Goal: Information Seeking & Learning: Check status

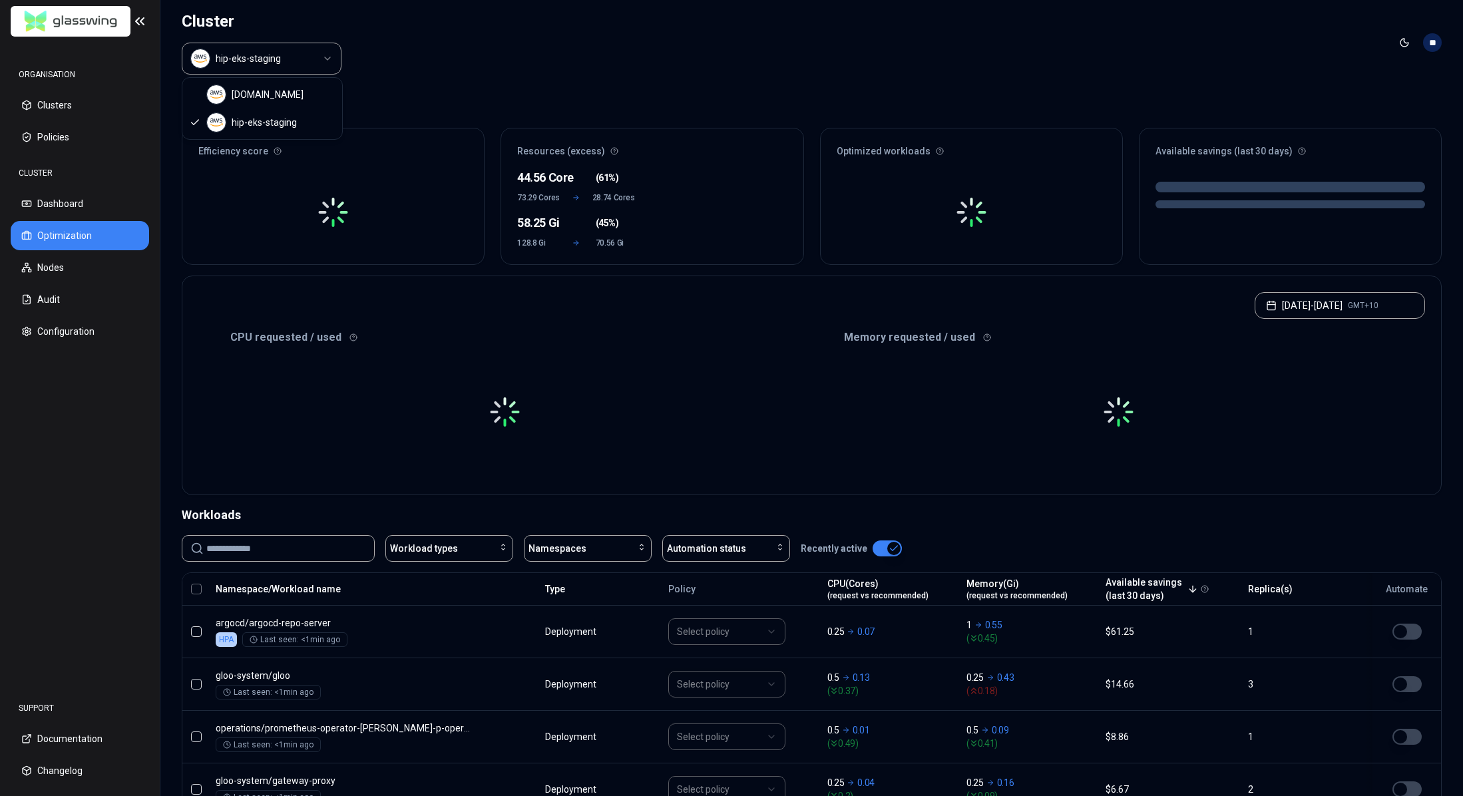
click at [291, 65] on html "ORGANISATION Clusters Policies CLUSTER Dashboard Optimization Nodes Audit Confi…" at bounding box center [731, 398] width 1463 height 796
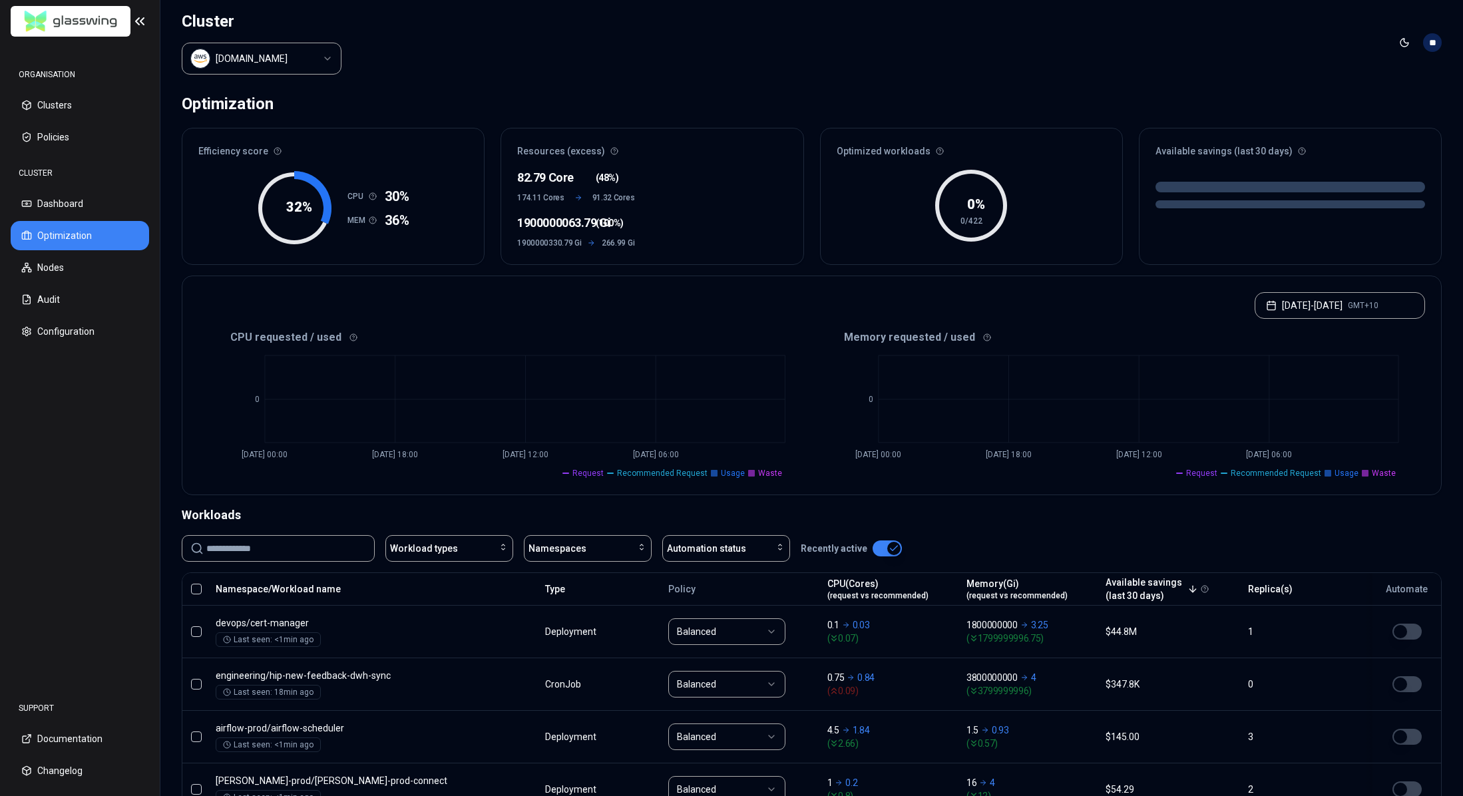
click at [611, 92] on div "Optimization" at bounding box center [812, 104] width 1260 height 27
click at [541, 334] on div "CPU requested / used" at bounding box center [505, 337] width 614 height 16
click at [281, 60] on html "ORGANISATION Clusters Policies CLUSTER Dashboard Optimization Nodes Audit Confi…" at bounding box center [731, 398] width 1463 height 796
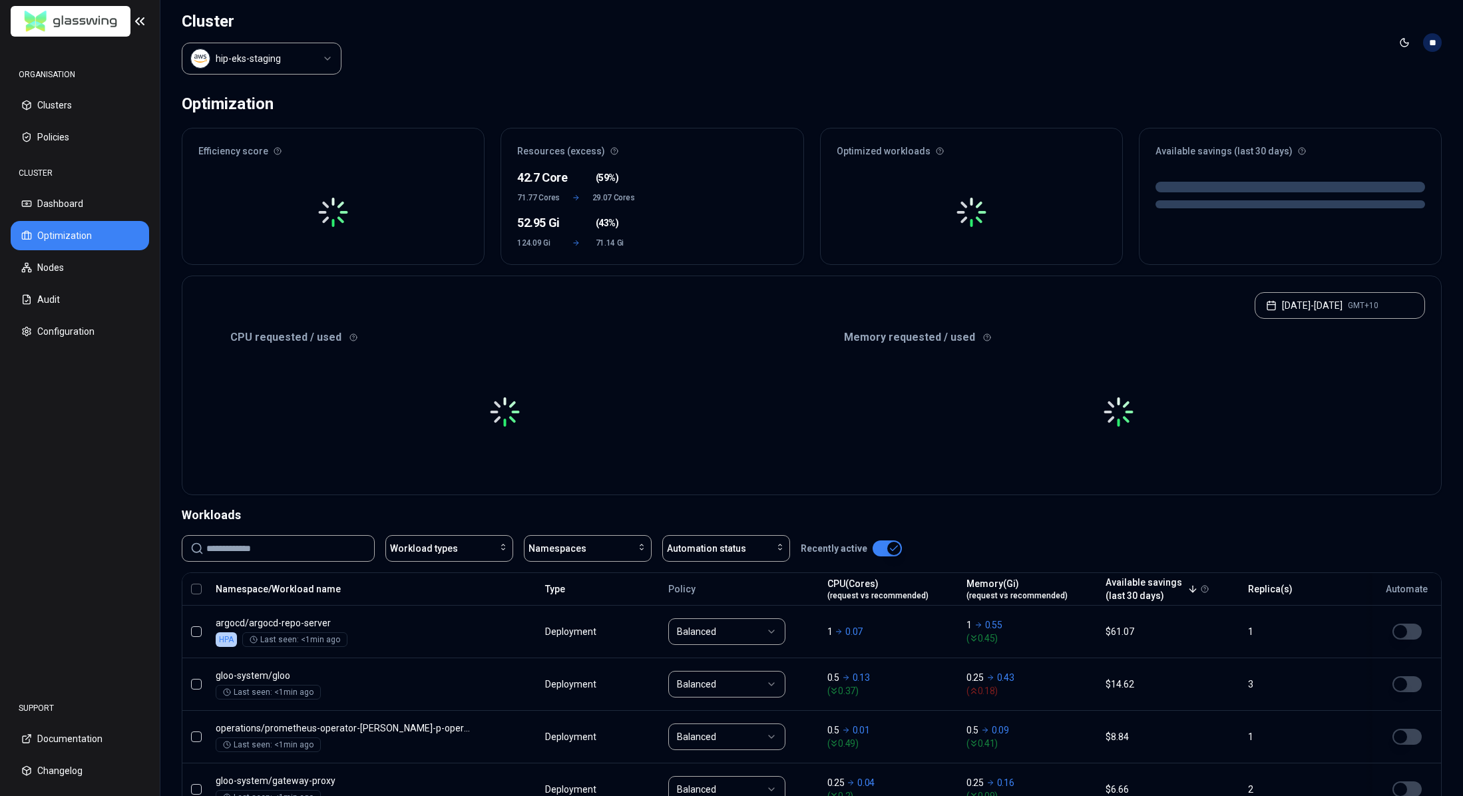
click at [566, 55] on header "Cluster hip-eks-staging Toggle theme **" at bounding box center [811, 42] width 1302 height 85
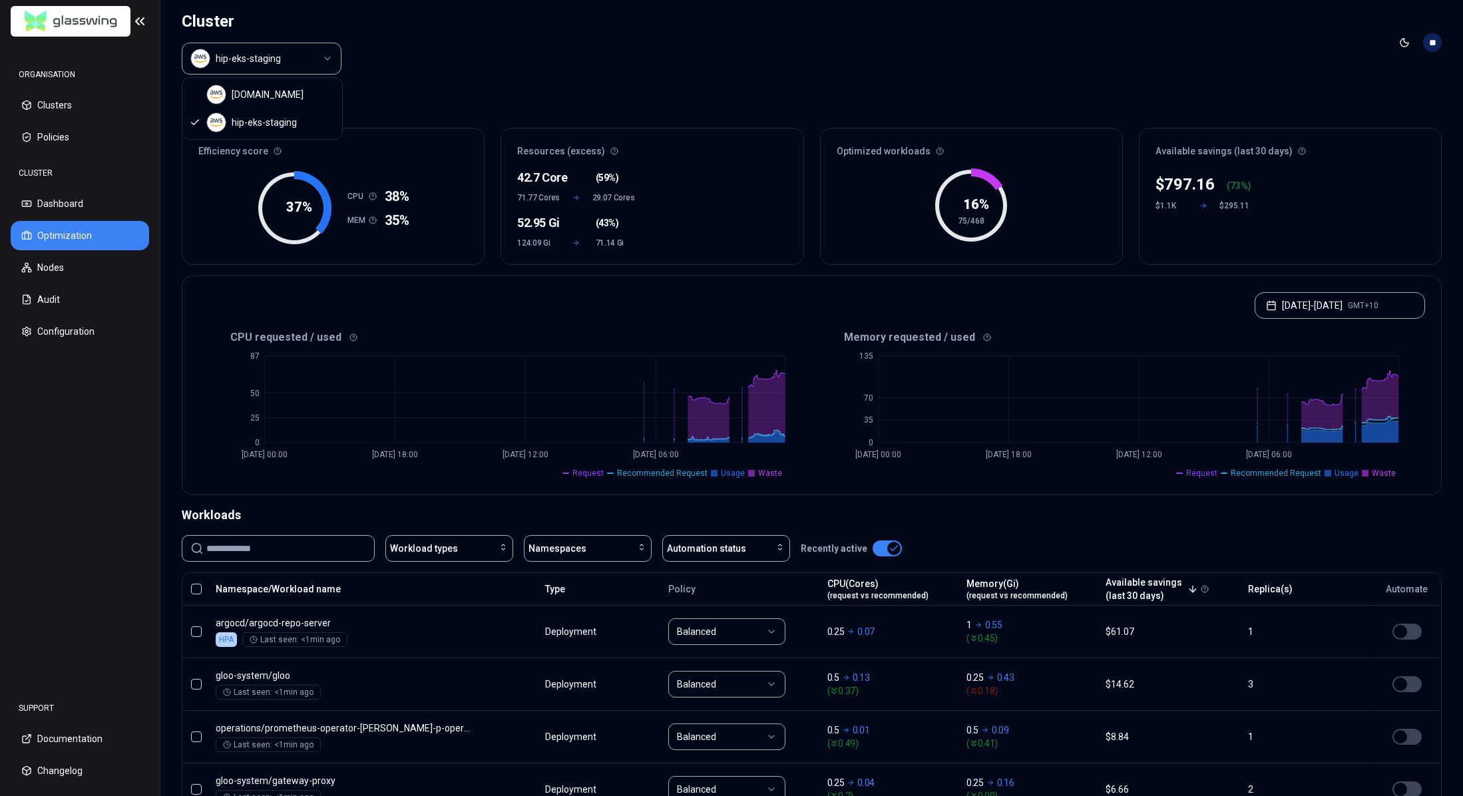
click at [286, 61] on html "ORGANISATION Clusters Policies CLUSTER Dashboard Optimization Nodes Audit Confi…" at bounding box center [731, 398] width 1463 height 796
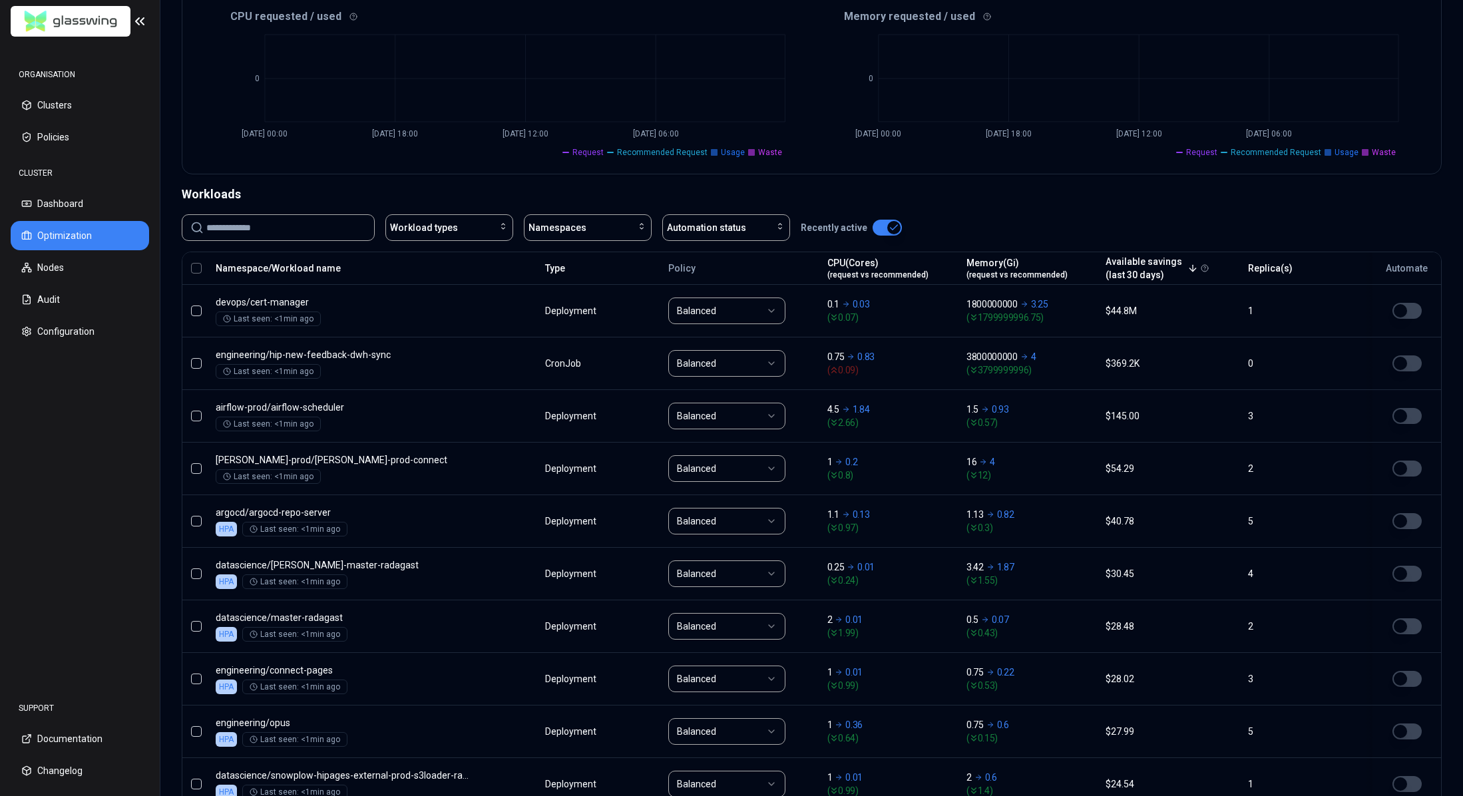
scroll to position [401, 0]
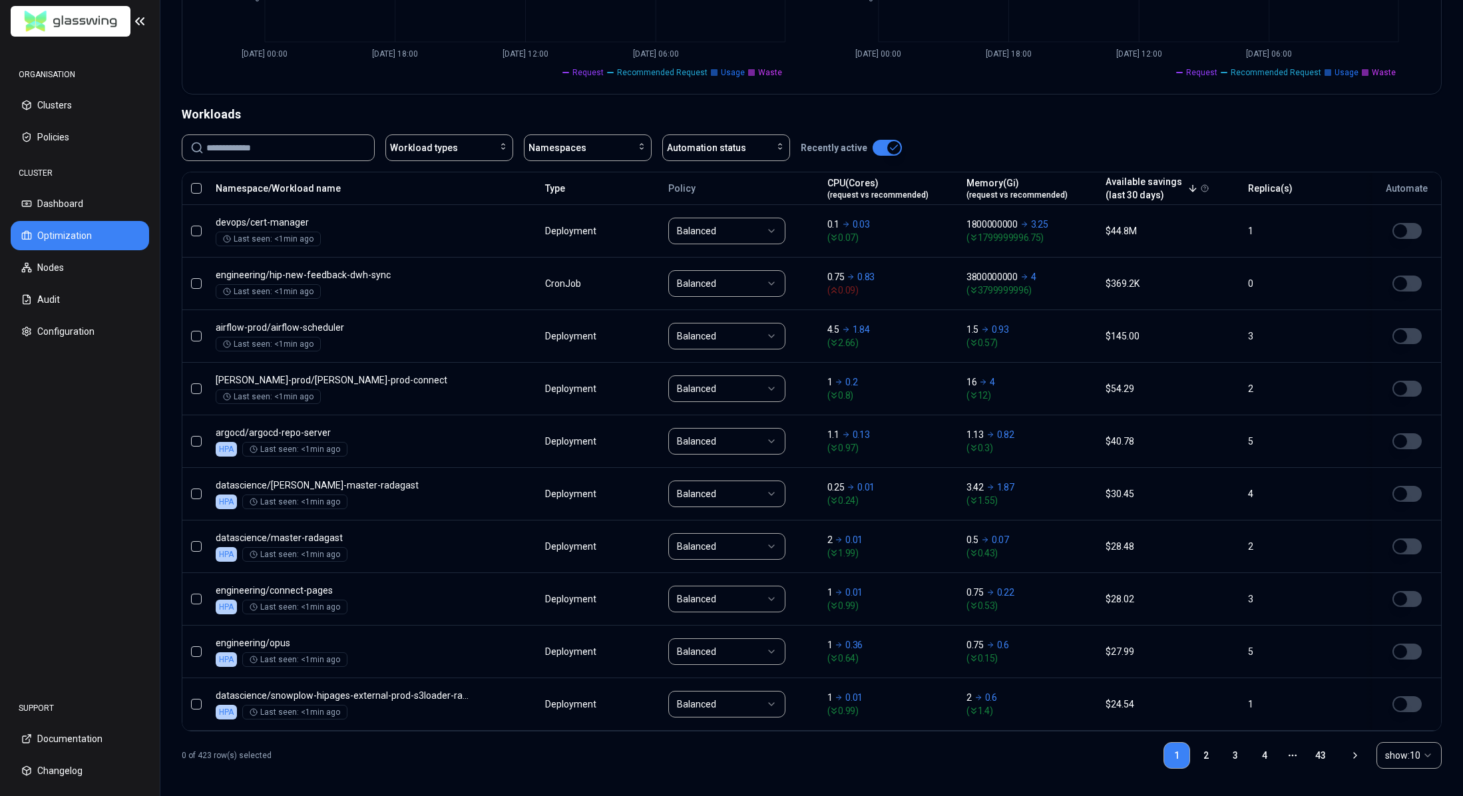
click at [324, 156] on input at bounding box center [286, 147] width 160 height 25
click at [409, 141] on span "Workload types" at bounding box center [424, 147] width 68 height 13
click at [300, 136] on input at bounding box center [286, 147] width 160 height 25
click at [612, 122] on div "Workloads Workload types Namespaces Automation status Recently active Namespace…" at bounding box center [812, 442] width 1260 height 674
click at [582, 141] on span "Namespaces" at bounding box center [557, 147] width 58 height 13
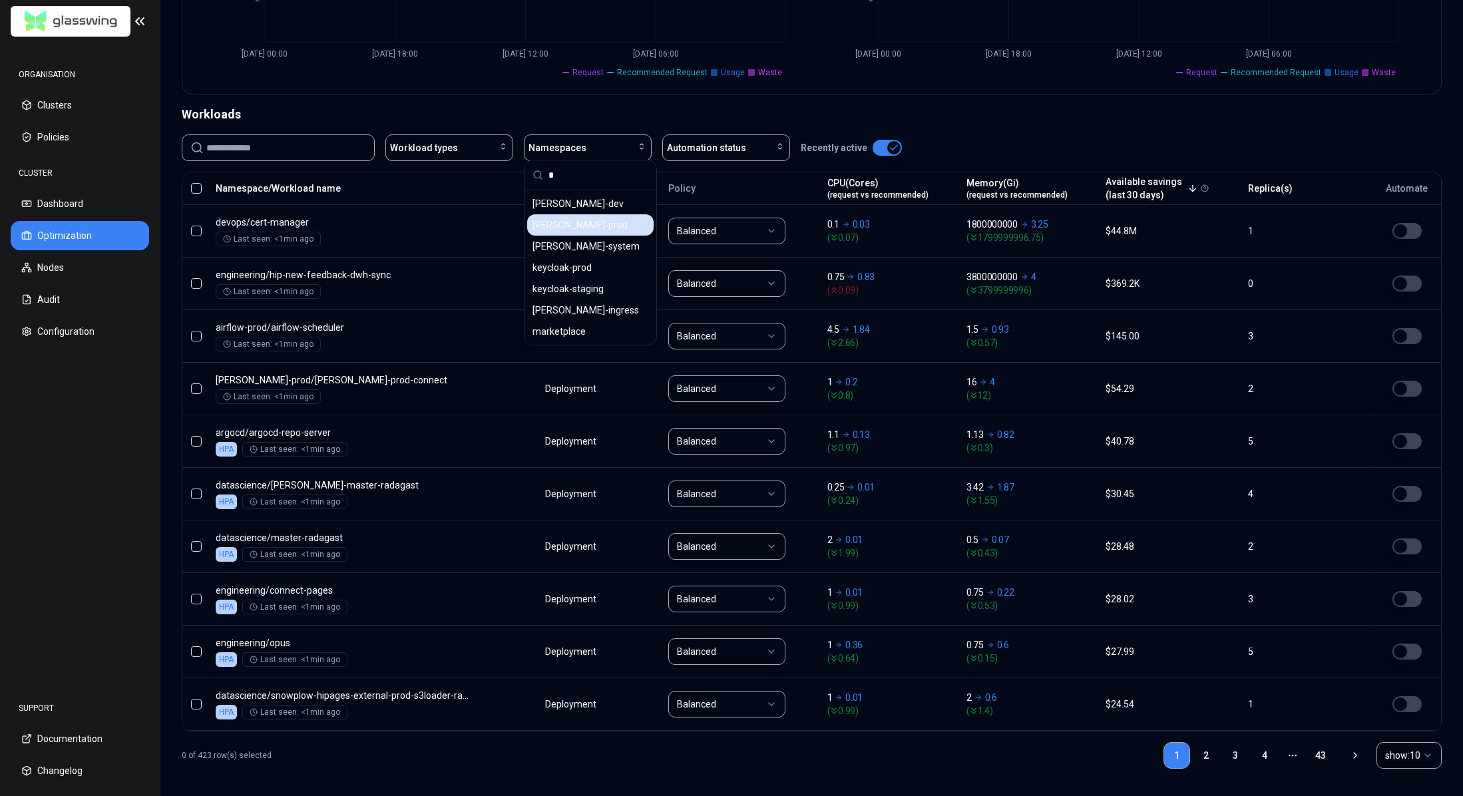
type input "*"
click at [582, 222] on div "[PERSON_NAME]-prod" at bounding box center [590, 224] width 126 height 21
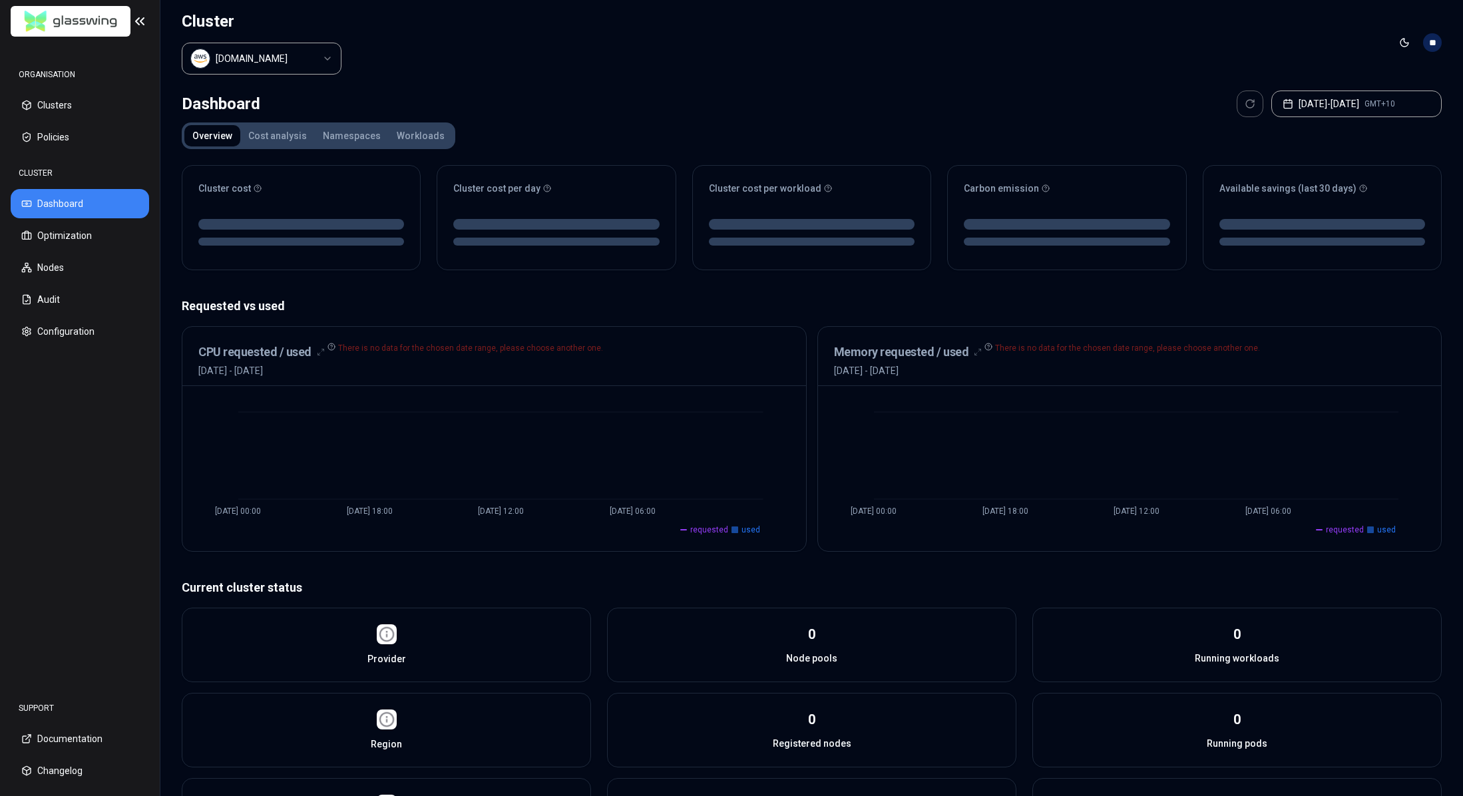
click at [333, 129] on button "Namespaces" at bounding box center [352, 135] width 74 height 21
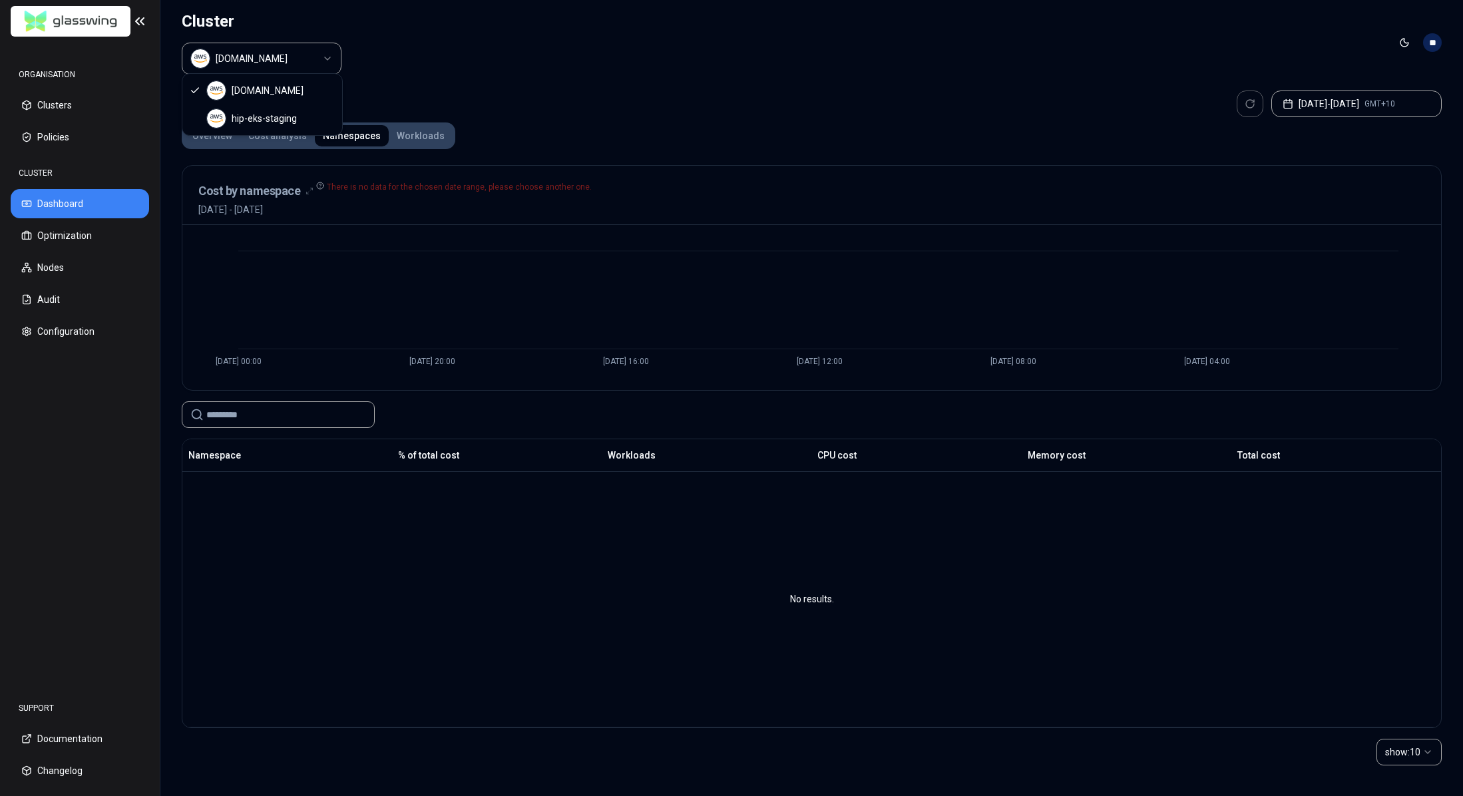
click at [282, 51] on html "ORGANISATION Clusters Policies CLUSTER Dashboard Optimization Nodes Audit Confi…" at bounding box center [731, 398] width 1463 height 796
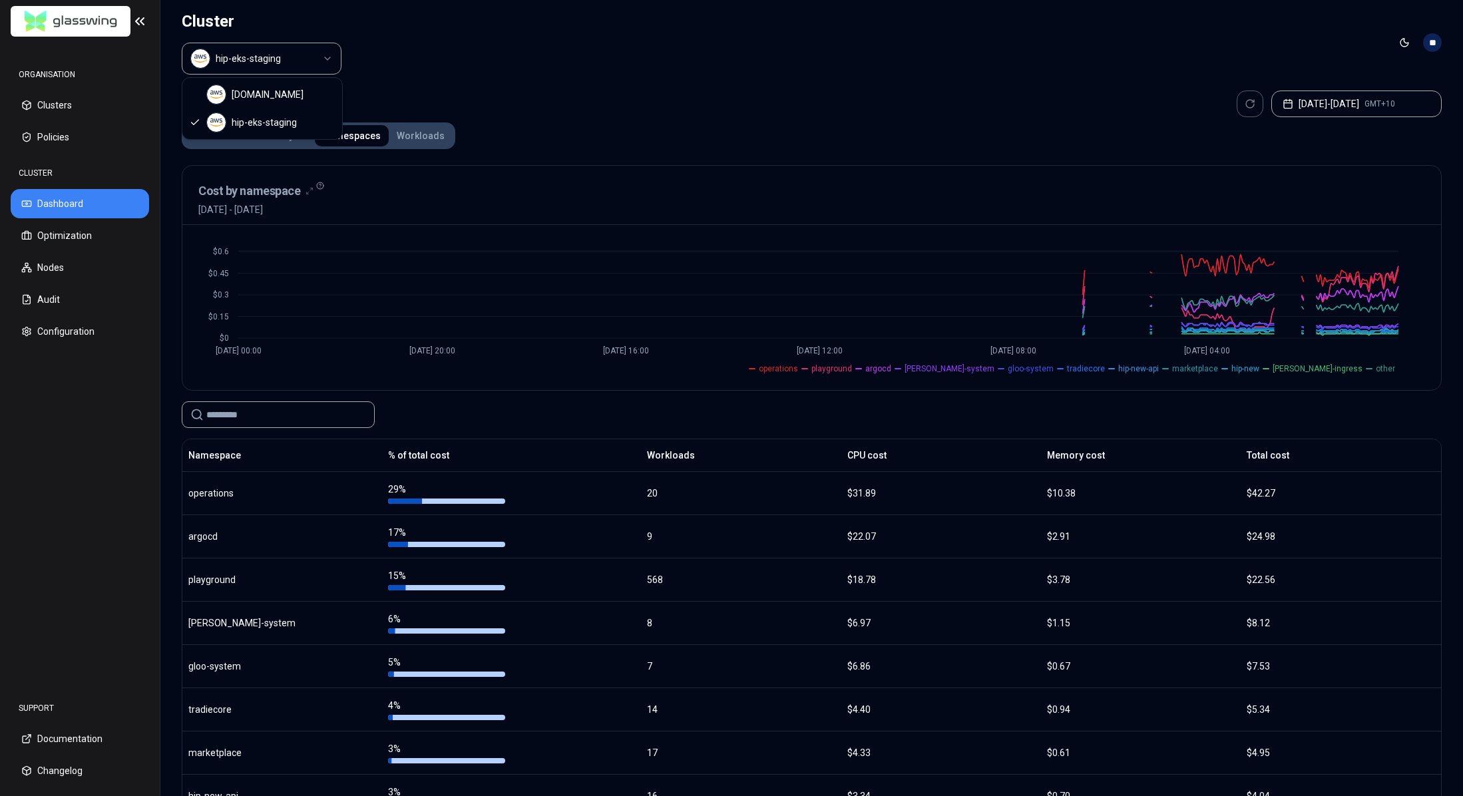
click at [307, 69] on html "ORGANISATION Clusters Policies CLUSTER Dashboard Optimization Nodes Audit Confi…" at bounding box center [731, 398] width 1463 height 796
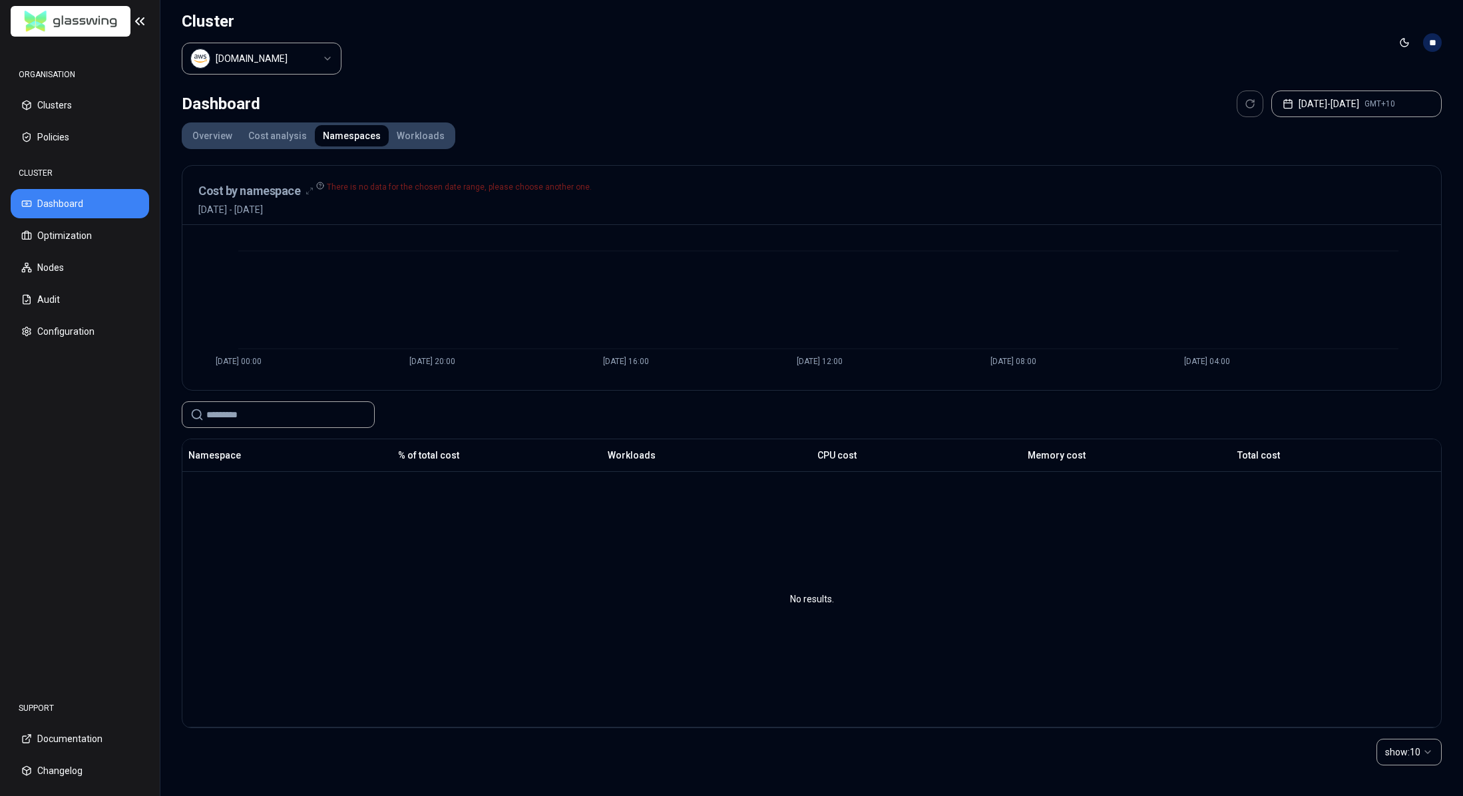
click at [246, 39] on div "Cluster [DOMAIN_NAME]" at bounding box center [262, 42] width 160 height 85
click at [274, 134] on button "Cost analysis" at bounding box center [277, 135] width 75 height 21
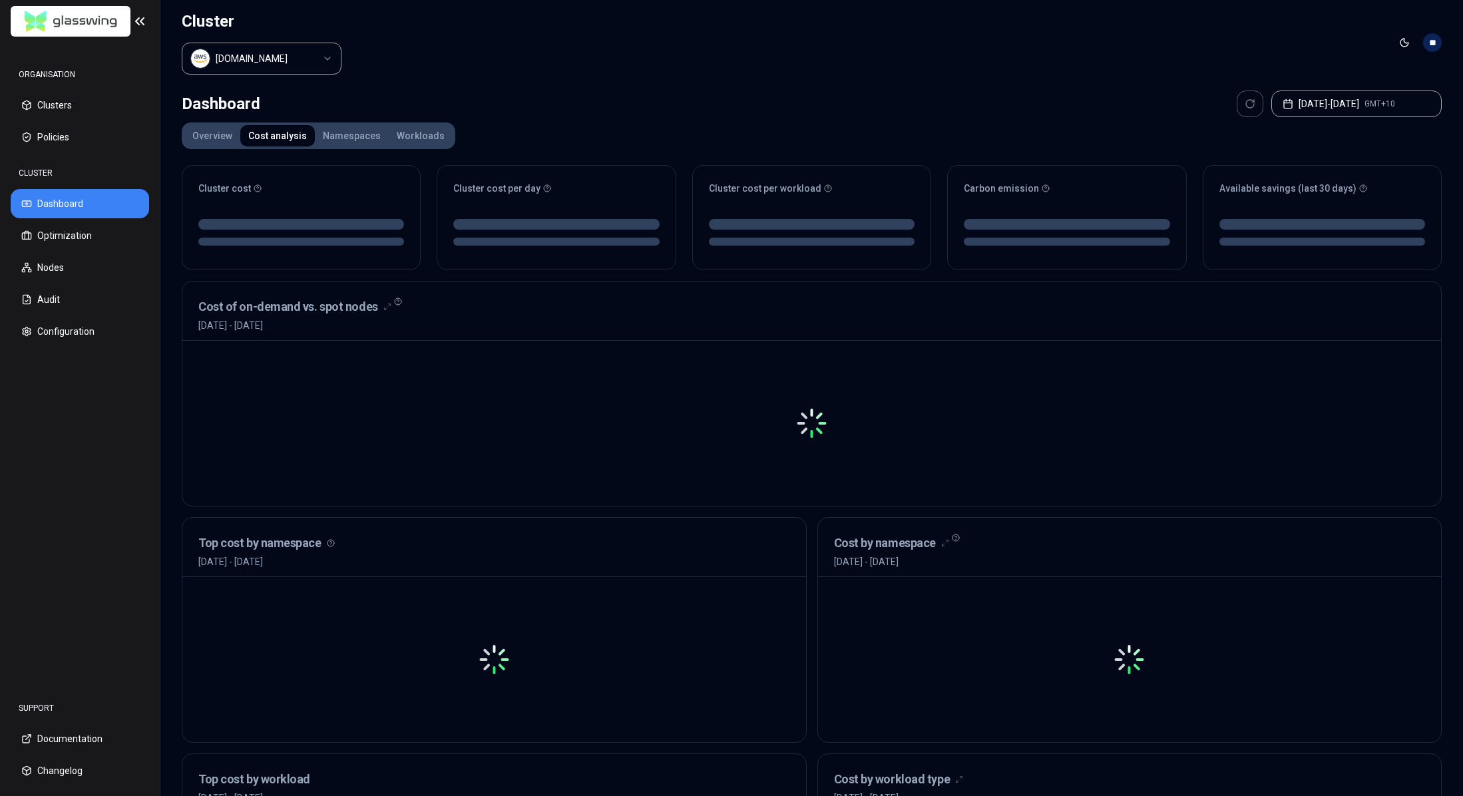
click at [342, 132] on button "Namespaces" at bounding box center [352, 135] width 74 height 21
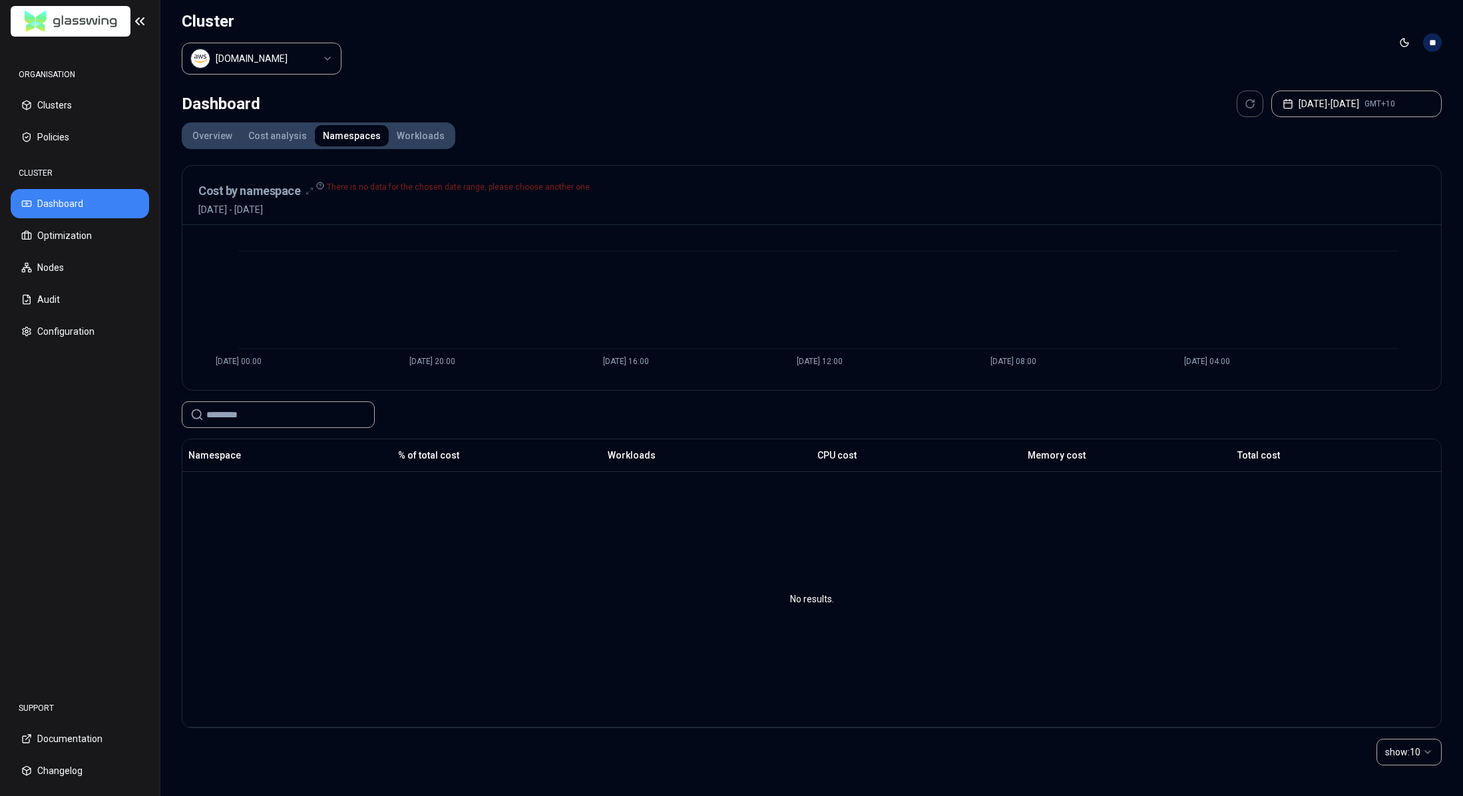
click at [391, 132] on button "Workloads" at bounding box center [421, 135] width 64 height 21
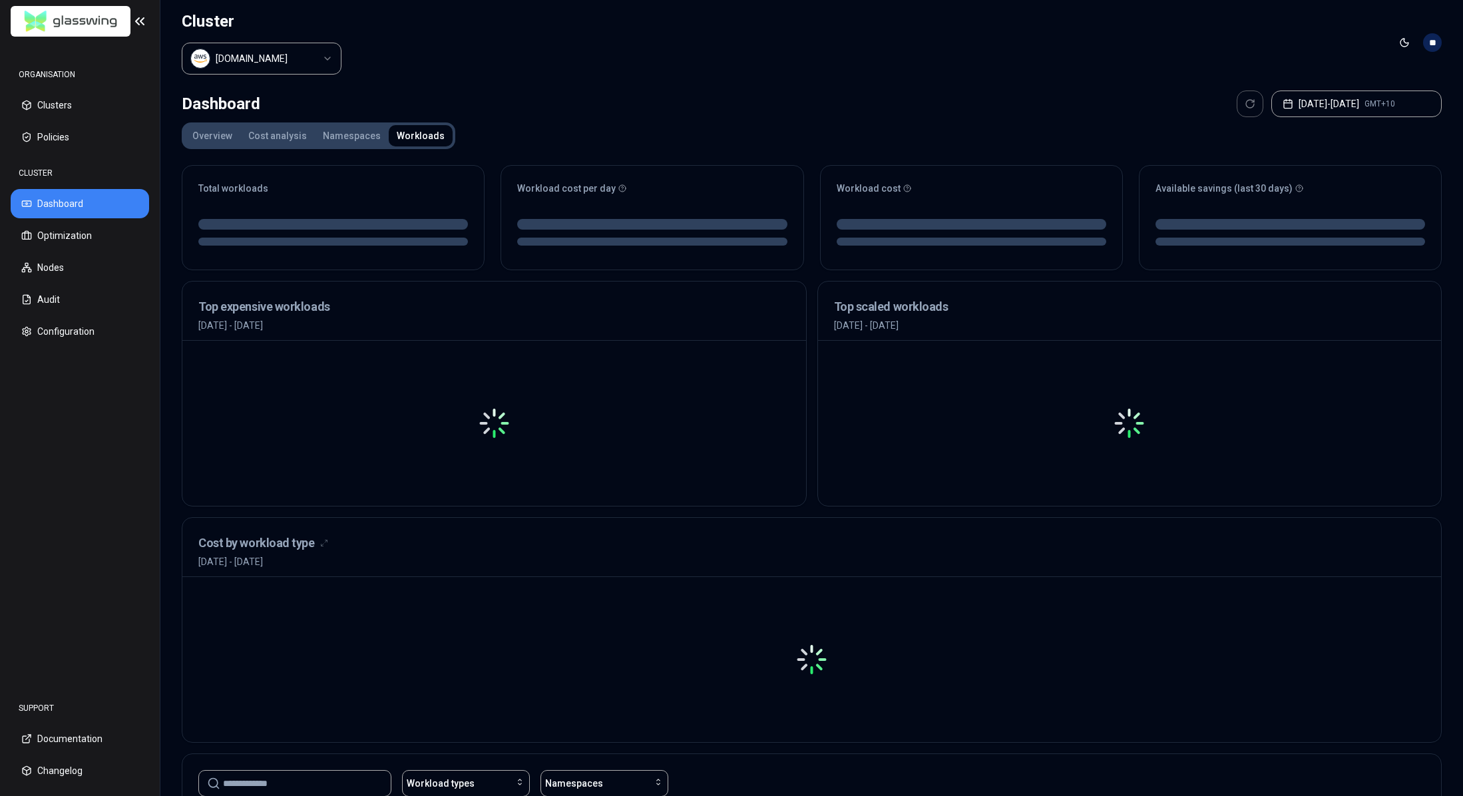
click at [347, 139] on button "Namespaces" at bounding box center [352, 135] width 74 height 21
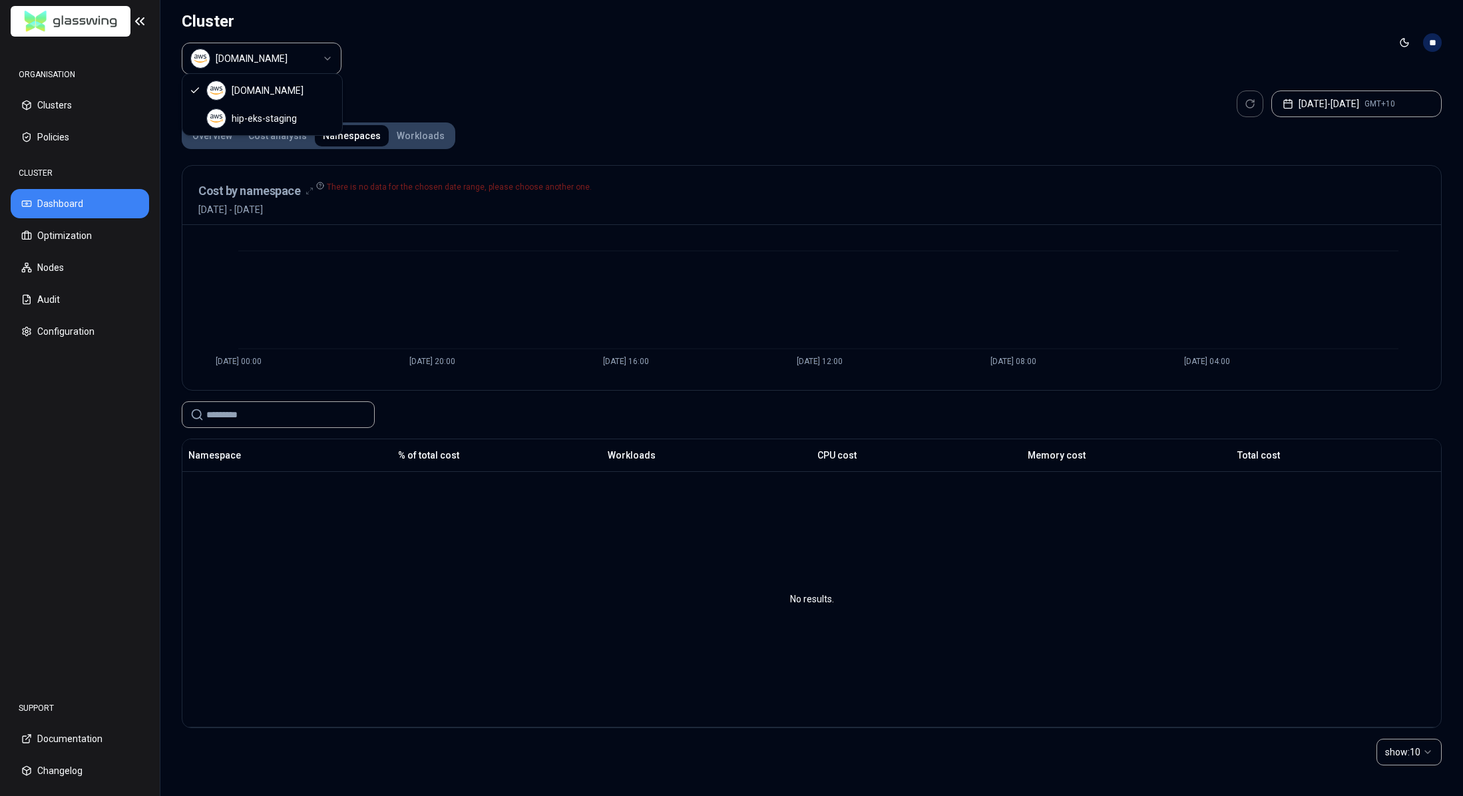
click at [271, 44] on html "ORGANISATION Clusters Policies CLUSTER Dashboard Optimization Nodes Audit Confi…" at bounding box center [731, 398] width 1463 height 796
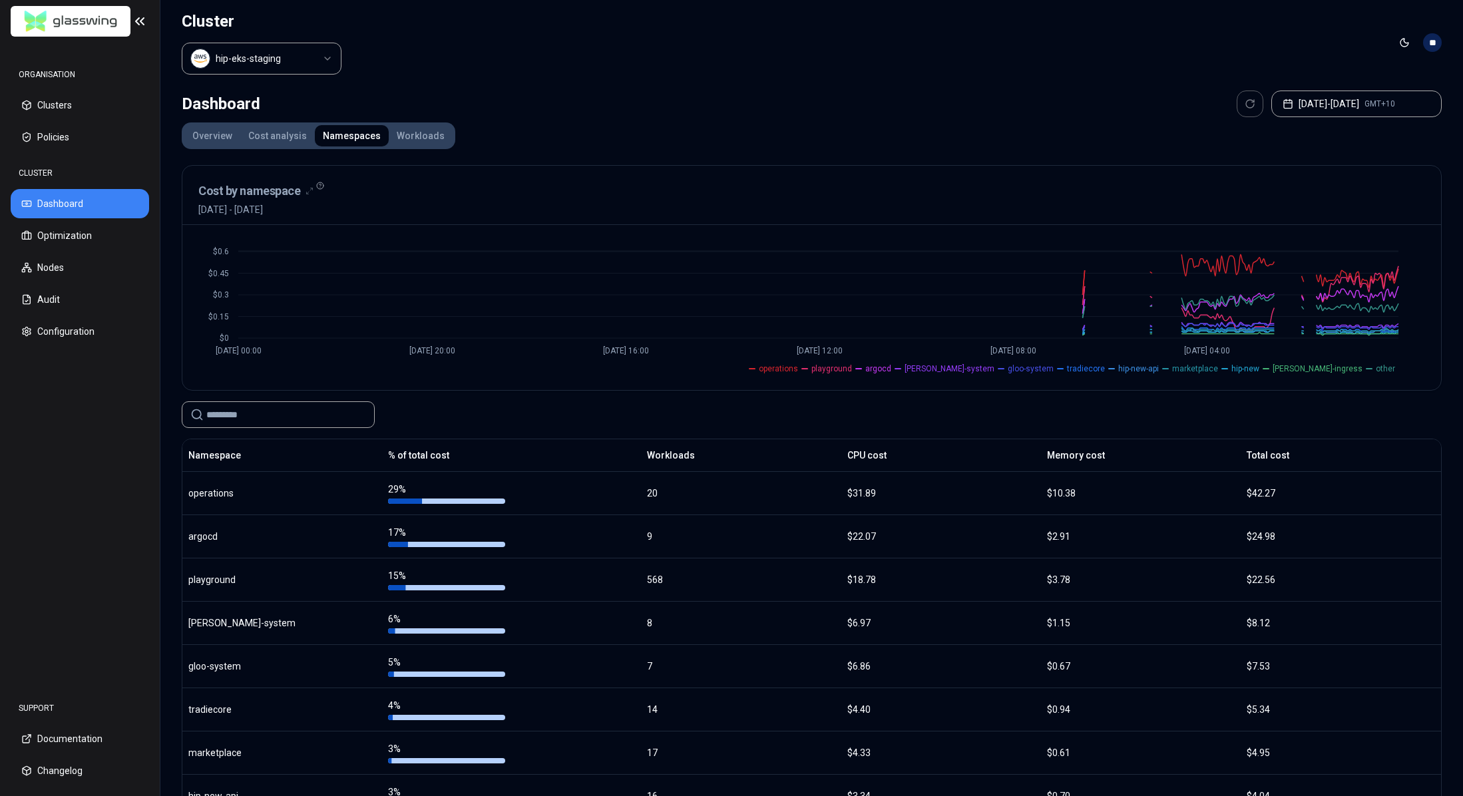
click at [312, 59] on html "ORGANISATION Clusters Policies CLUSTER Dashboard Optimization Nodes Audit Confi…" at bounding box center [731, 398] width 1463 height 796
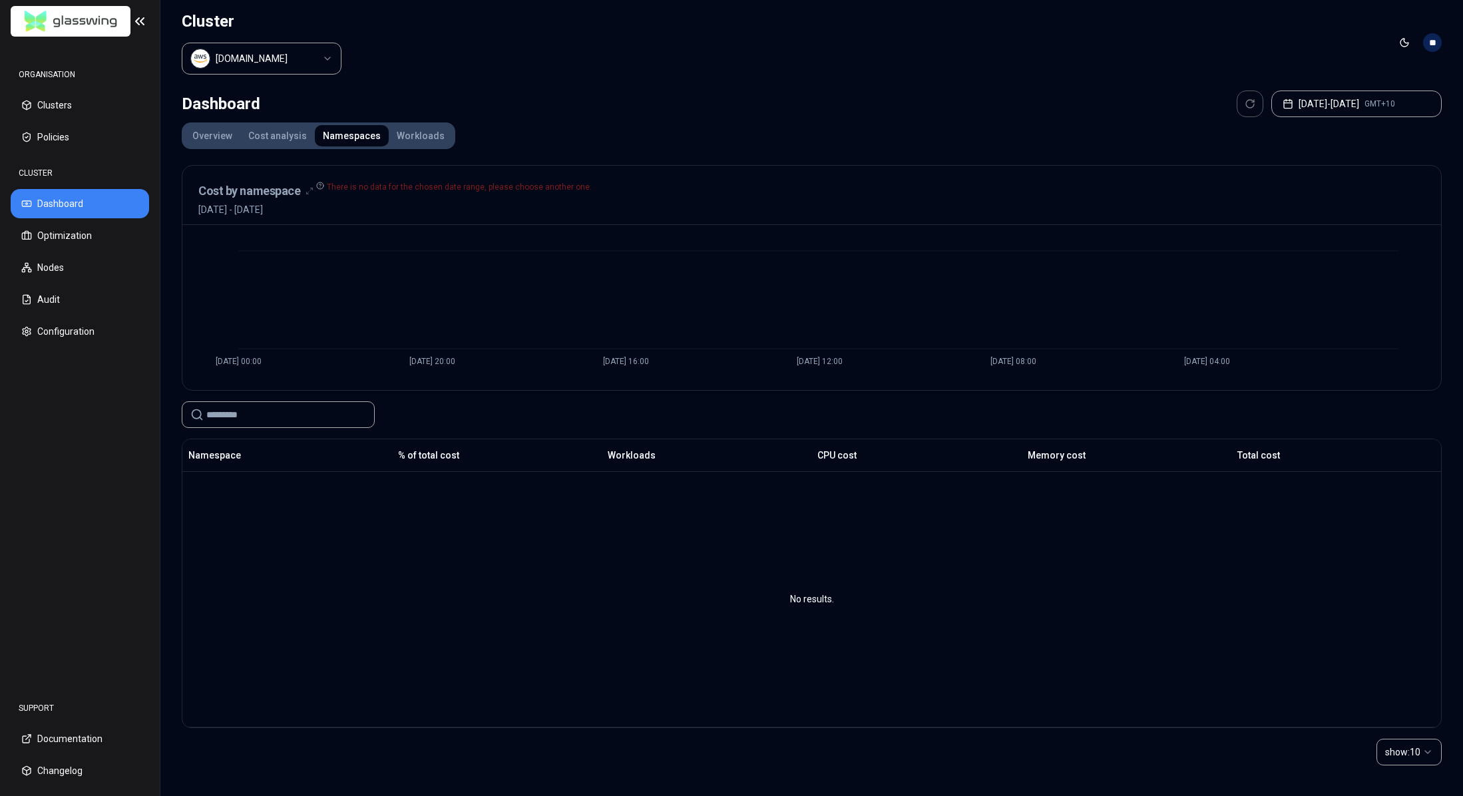
click at [288, 405] on input at bounding box center [286, 414] width 160 height 25
click at [1346, 91] on button "[DATE] - [DATE] GMT+10" at bounding box center [1356, 104] width 170 height 27
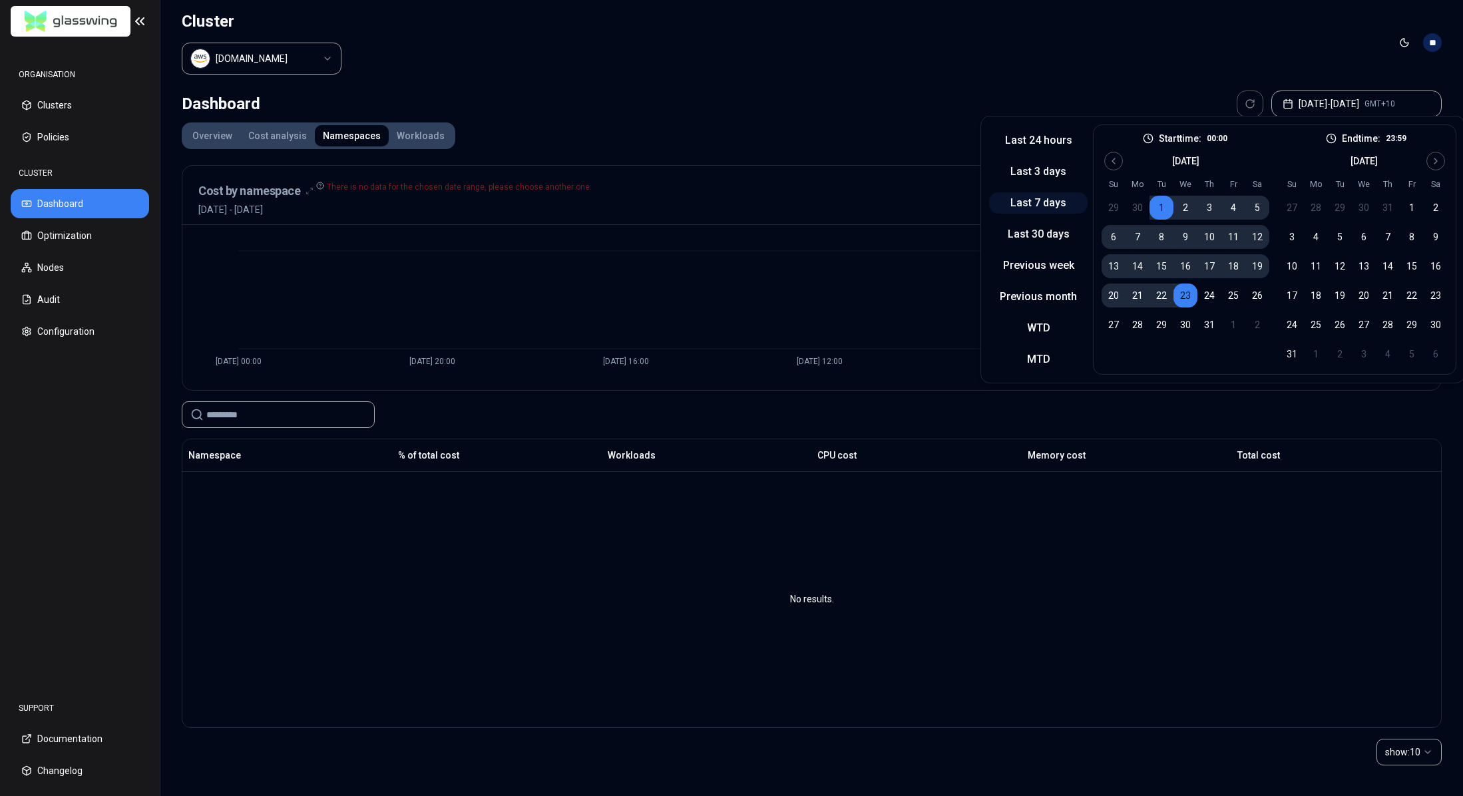
click at [1058, 203] on button "Last 7 days" at bounding box center [1038, 202] width 98 height 21
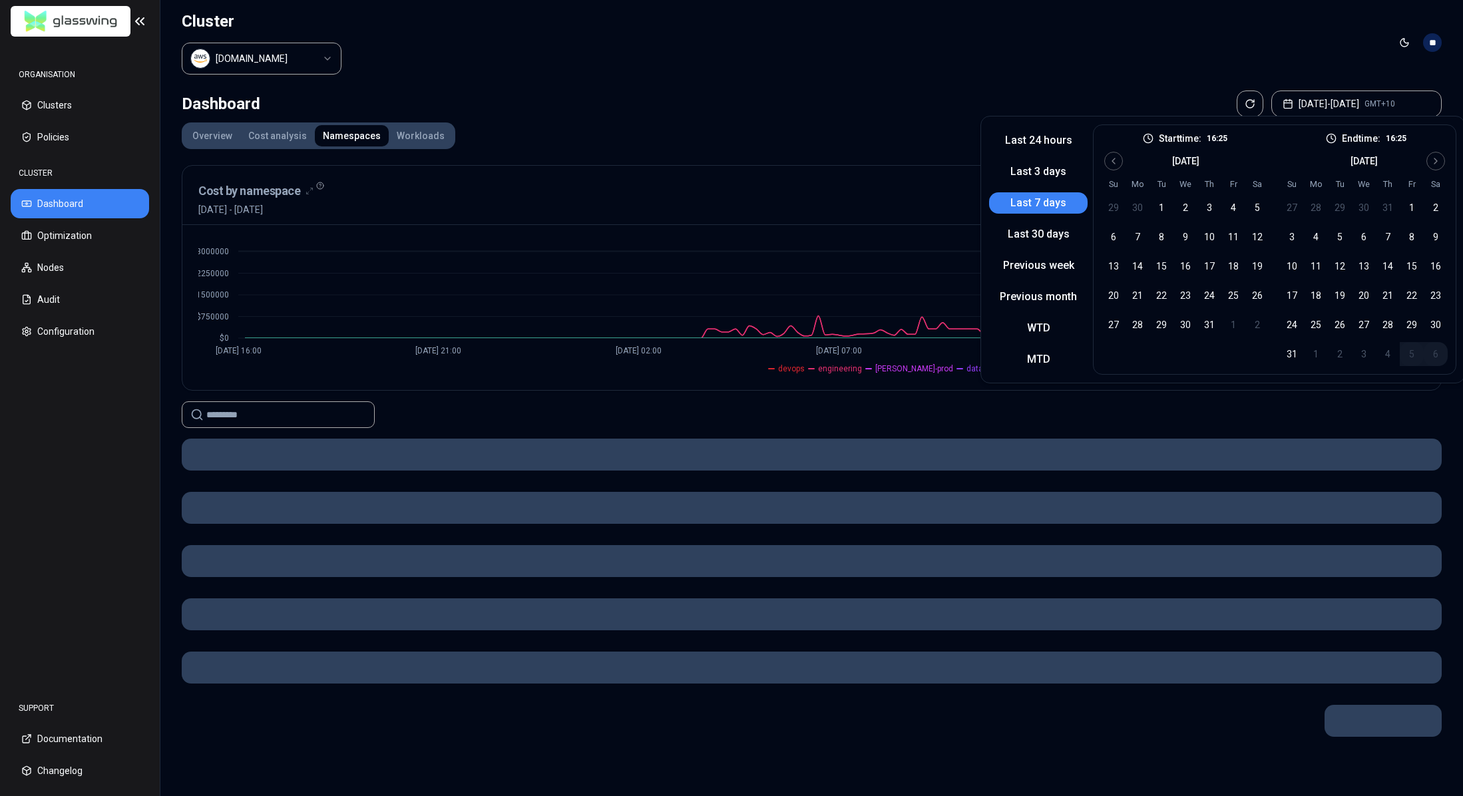
click at [740, 101] on div "Dashboard [DATE] - [DATE] GMT+10" at bounding box center [812, 104] width 1260 height 27
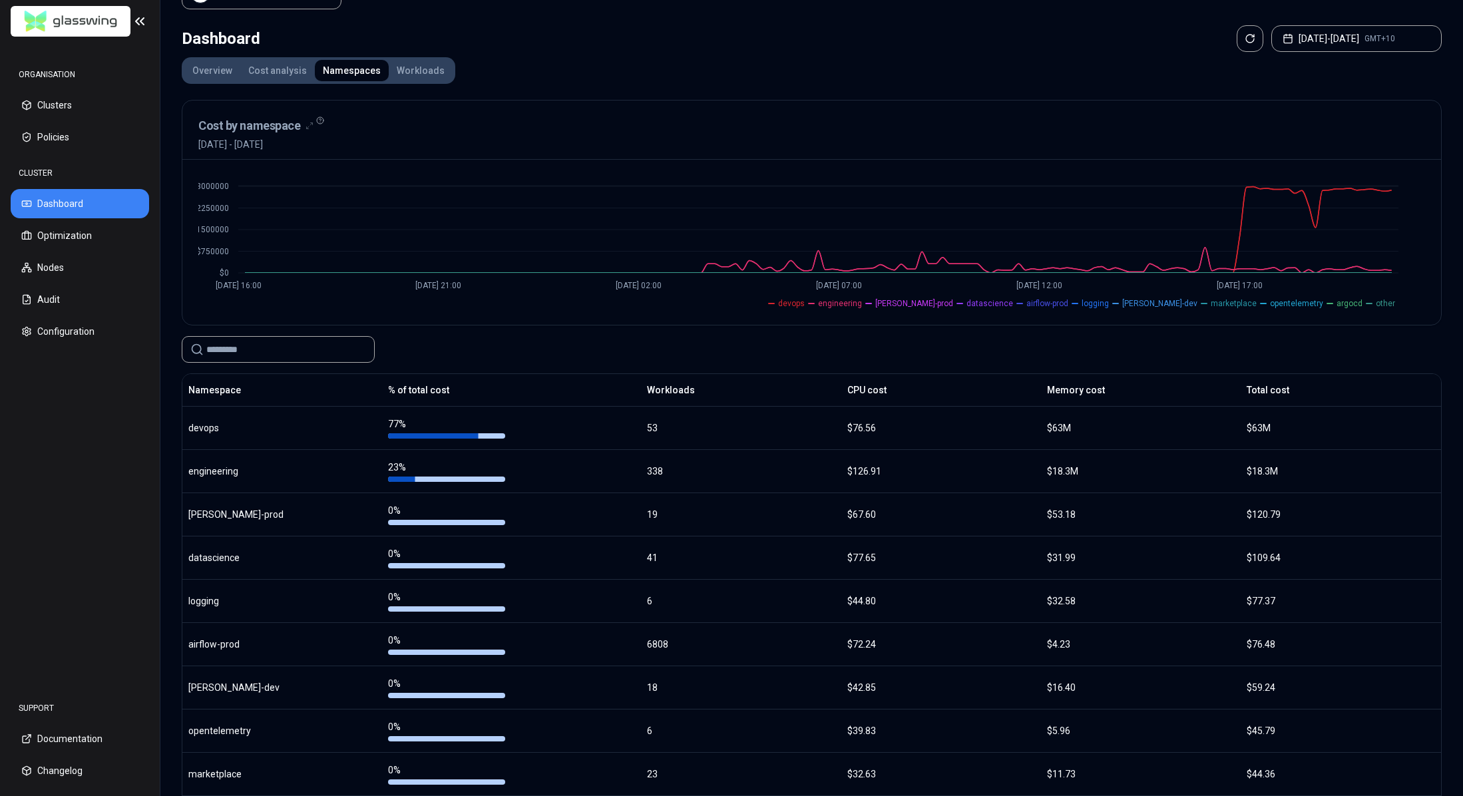
scroll to position [174, 0]
